Goal: Navigation & Orientation: Find specific page/section

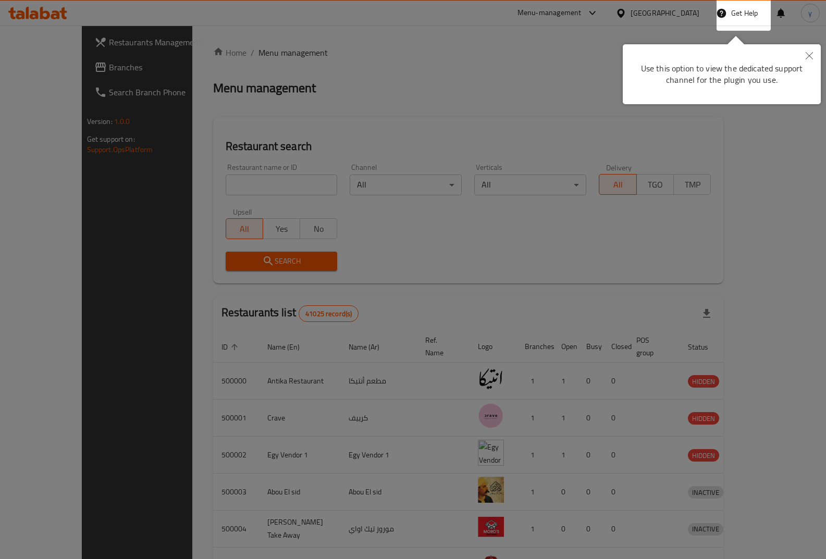
click at [810, 57] on icon "Close" at bounding box center [809, 55] width 7 height 7
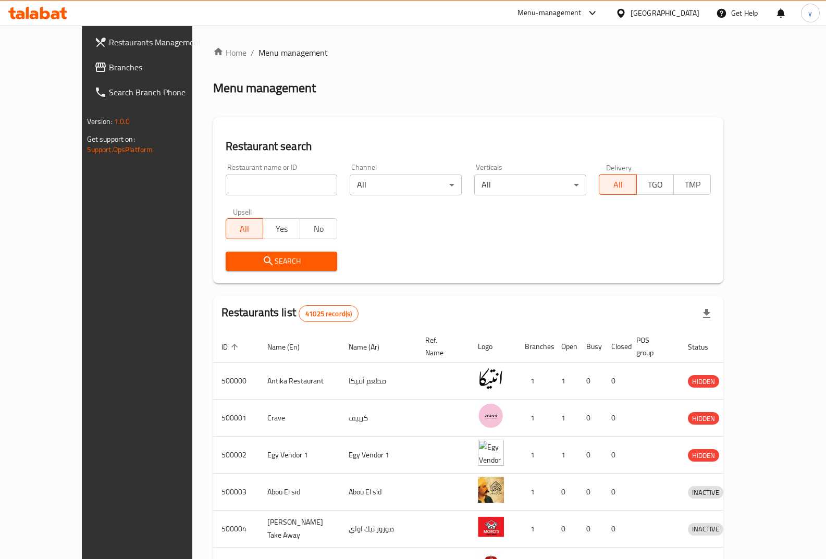
click at [627, 17] on icon at bounding box center [621, 13] width 11 height 11
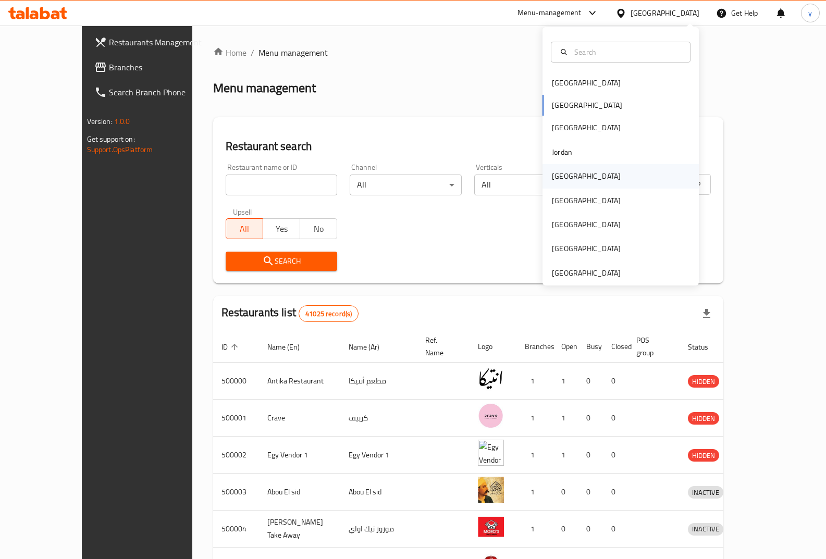
click at [589, 179] on div "[GEOGRAPHIC_DATA]" at bounding box center [621, 176] width 156 height 24
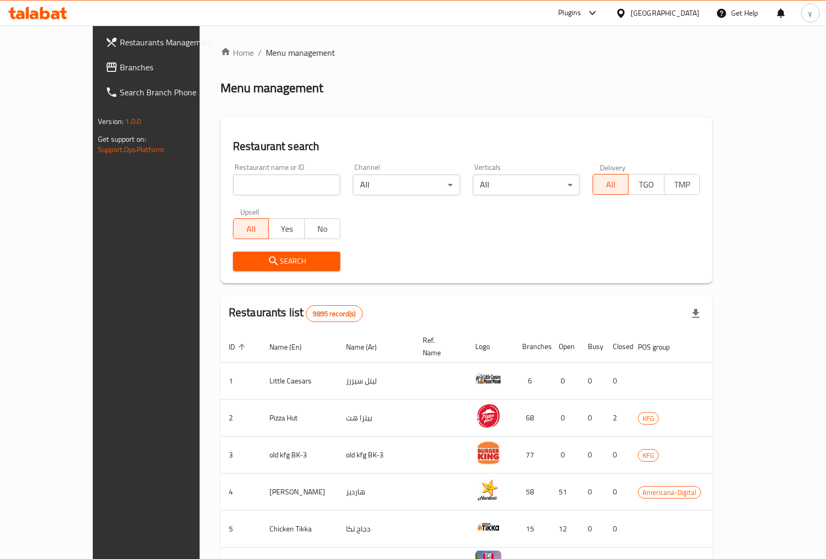
click at [120, 72] on span "Branches" at bounding box center [171, 67] width 103 height 13
